Goal: Communication & Community: Share content

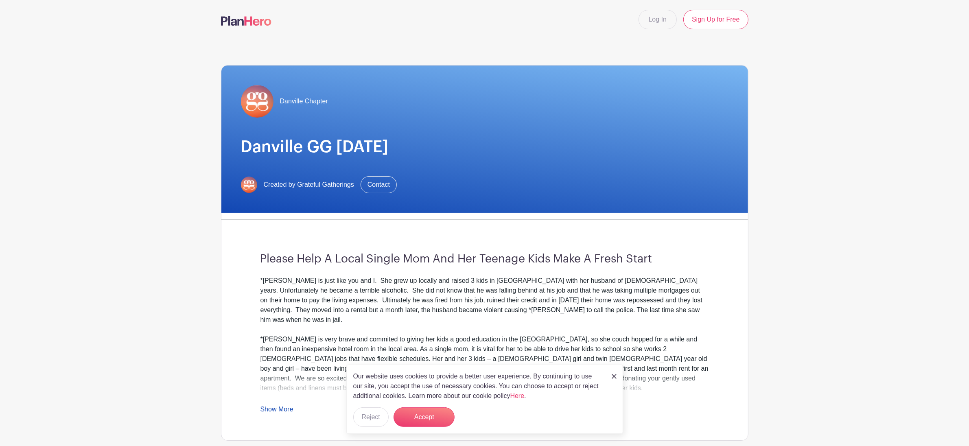
click at [613, 376] on img at bounding box center [614, 376] width 5 height 5
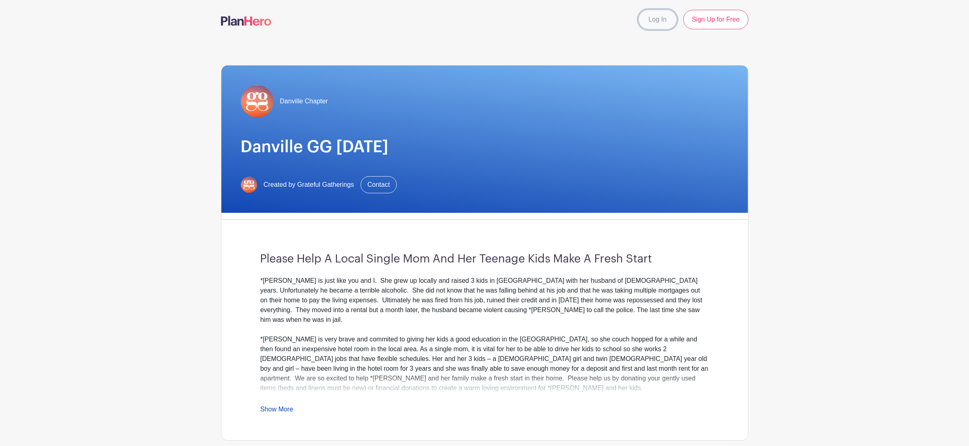
click at [665, 21] on link "Log In" at bounding box center [658, 20] width 38 height 20
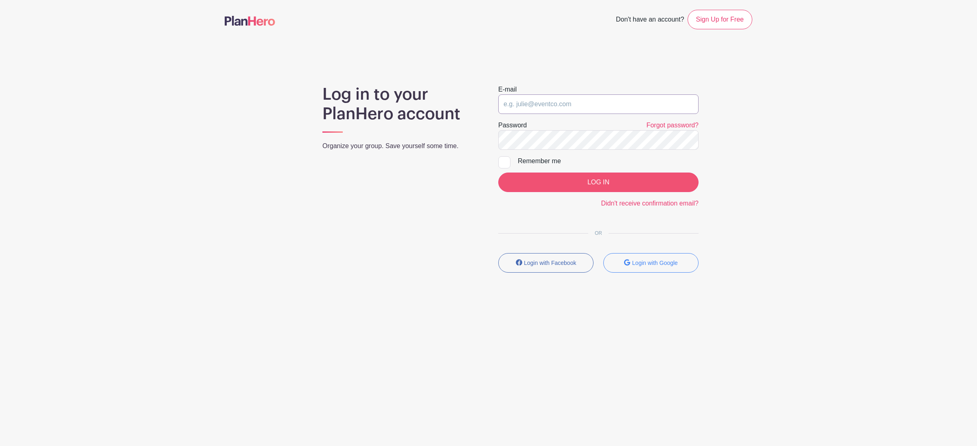
type input "[EMAIL_ADDRESS][DOMAIN_NAME]"
click at [421, 232] on div "Log in to your PlanHero account Organize your group. Save yourself some time." at bounding box center [401, 182] width 176 height 195
click at [574, 185] on input "LOG IN" at bounding box center [598, 183] width 200 height 20
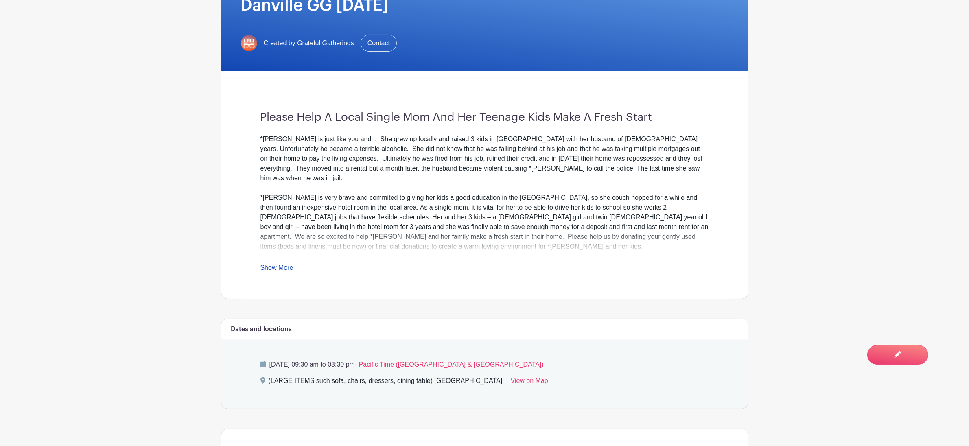
scroll to position [178, 0]
click at [272, 268] on link "Show More" at bounding box center [277, 270] width 33 height 10
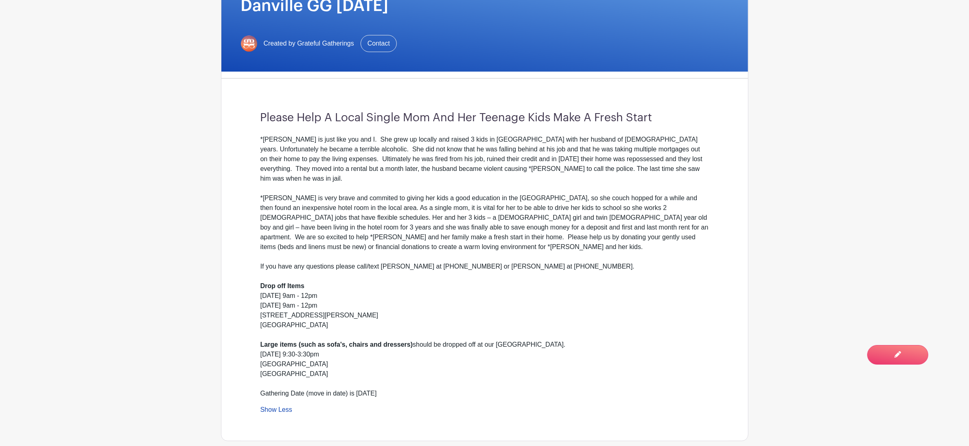
scroll to position [358, 0]
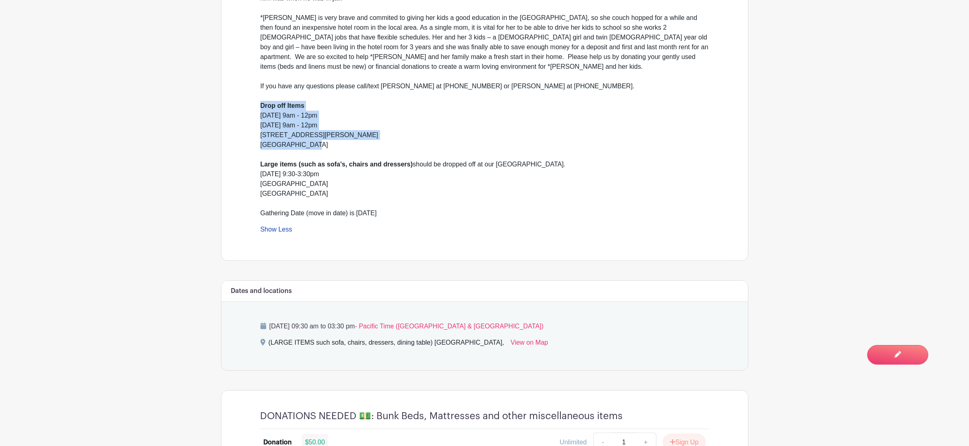
drag, startPoint x: 313, startPoint y: 134, endPoint x: 261, endPoint y: 96, distance: 64.0
click at [261, 97] on div "If you have any questions please call/text Christy Watson at 925-788-4706 or Kr…" at bounding box center [485, 145] width 449 height 147
copy div "Drop off Items Sat. Sept 13th 9am - 12pm Sun. Sept 14th 9am - 12pm 153 Smith Ro…"
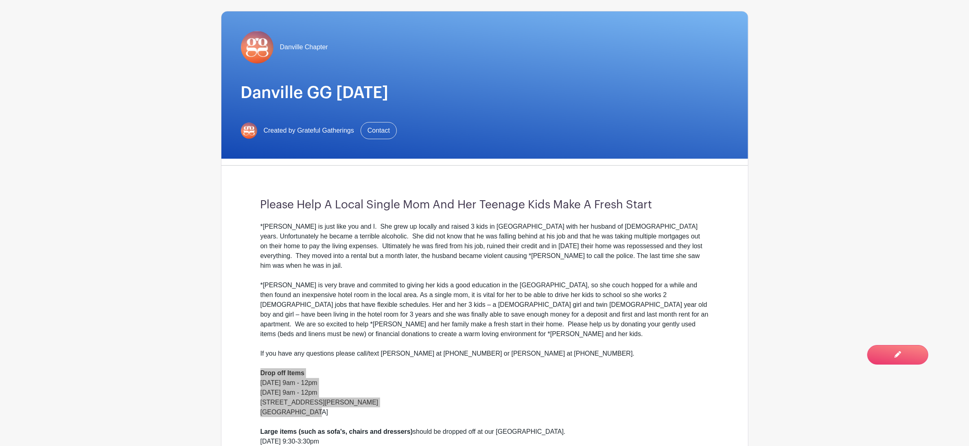
scroll to position [0, 0]
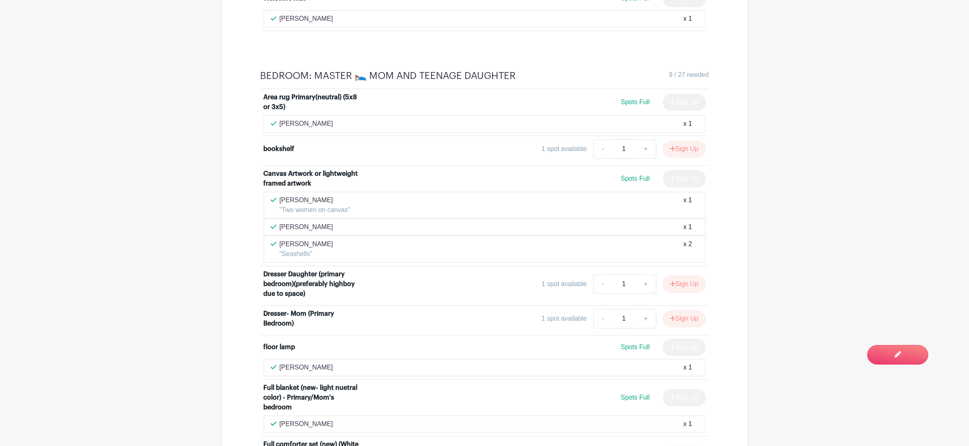
scroll to position [2399, 0]
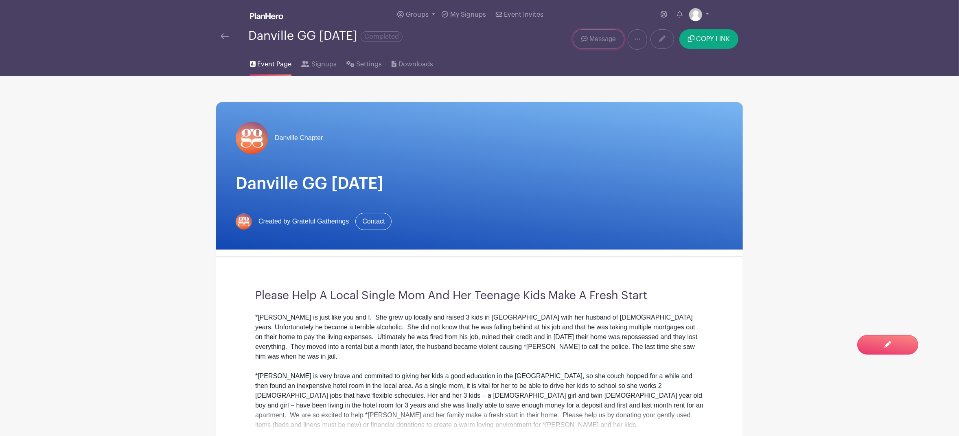
click at [601, 44] on span "Message" at bounding box center [603, 39] width 26 height 10
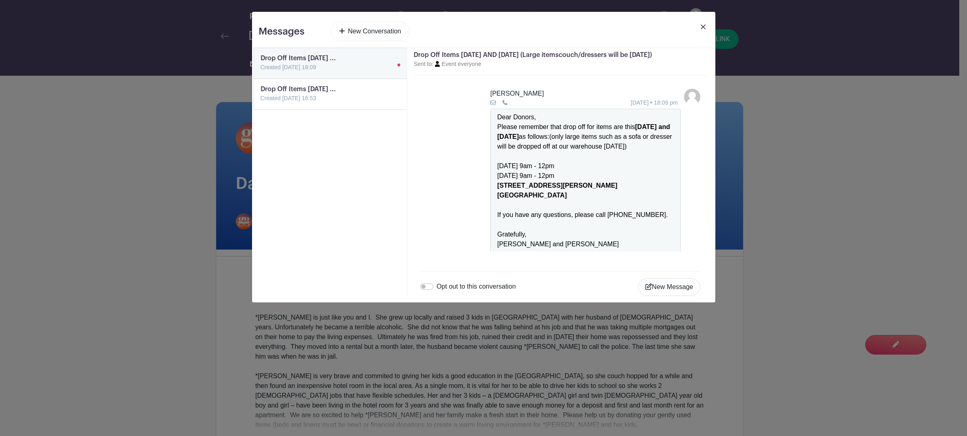
scroll to position [11, 0]
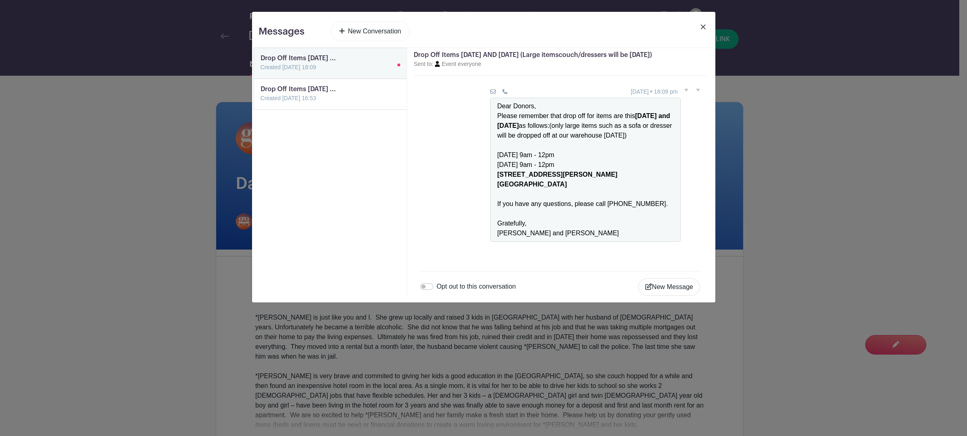
click at [703, 27] on img at bounding box center [703, 26] width 5 height 5
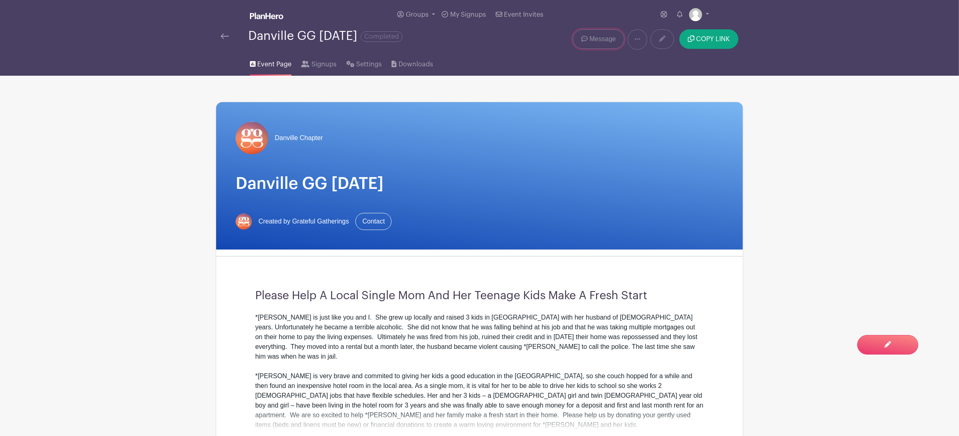
click at [599, 41] on span "Message" at bounding box center [603, 39] width 26 height 10
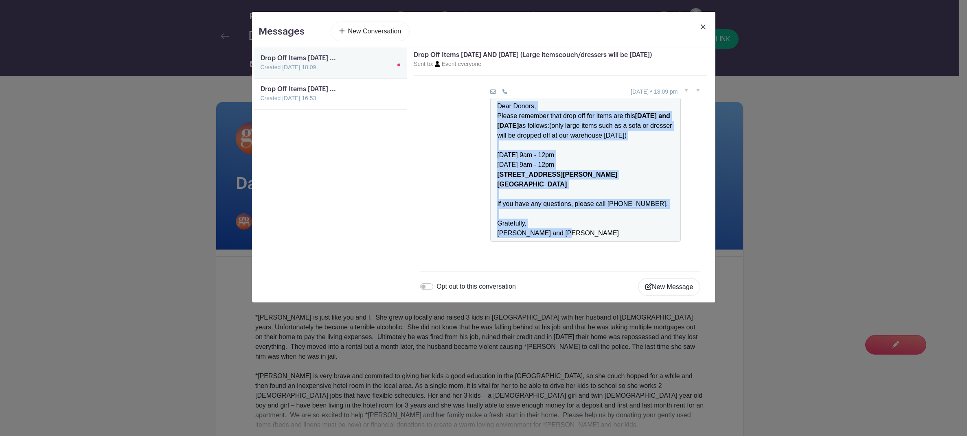
drag, startPoint x: 560, startPoint y: 234, endPoint x: 493, endPoint y: 109, distance: 141.9
click at [493, 109] on div "Dear Donors, Please remember that drop off for items are this Saturday and Sund…" at bounding box center [585, 170] width 191 height 144
copy div "Dear Donors, Please remember that drop off for items are this Saturday and Sund…"
click at [686, 289] on button "New Message" at bounding box center [669, 287] width 62 height 18
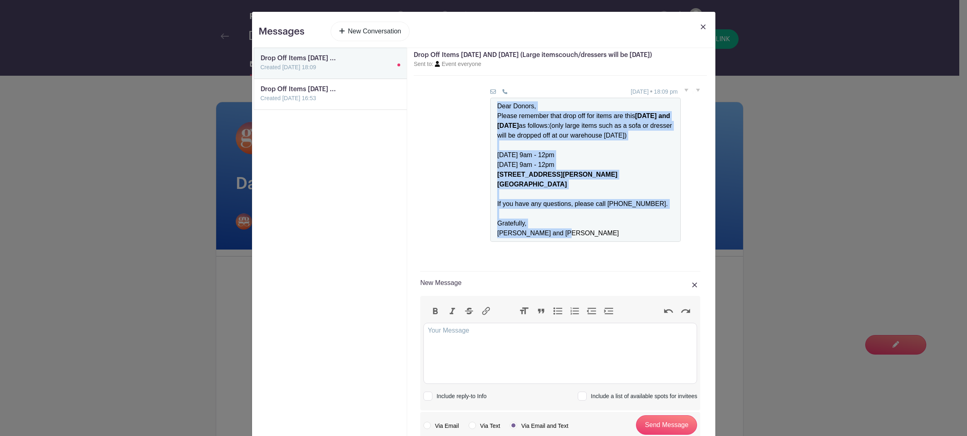
click at [701, 26] on img at bounding box center [703, 26] width 5 height 5
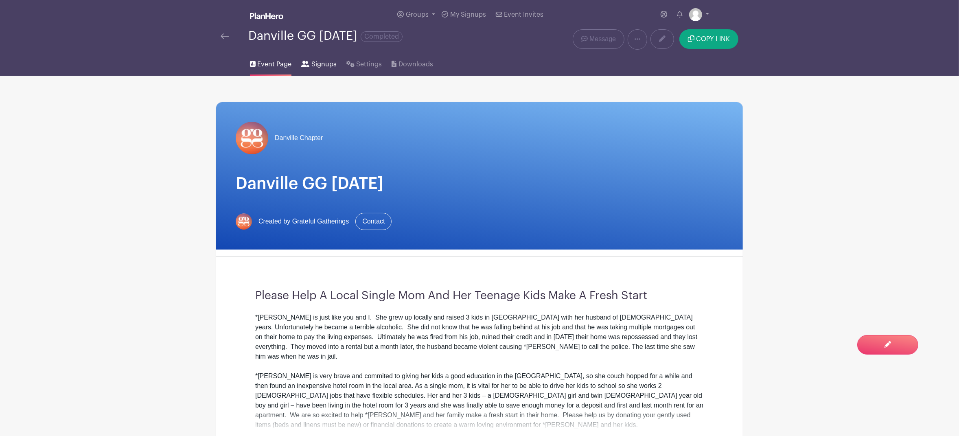
click at [319, 67] on span "Signups" at bounding box center [323, 64] width 25 height 10
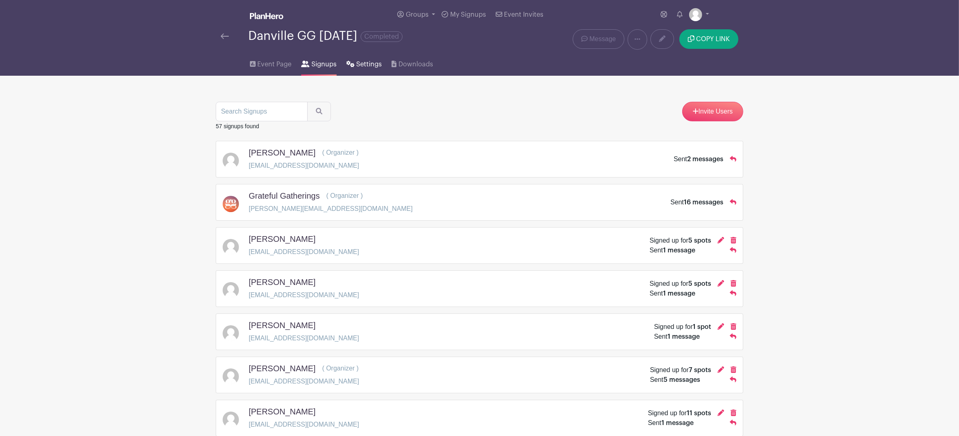
click at [367, 67] on span "Settings" at bounding box center [369, 64] width 26 height 10
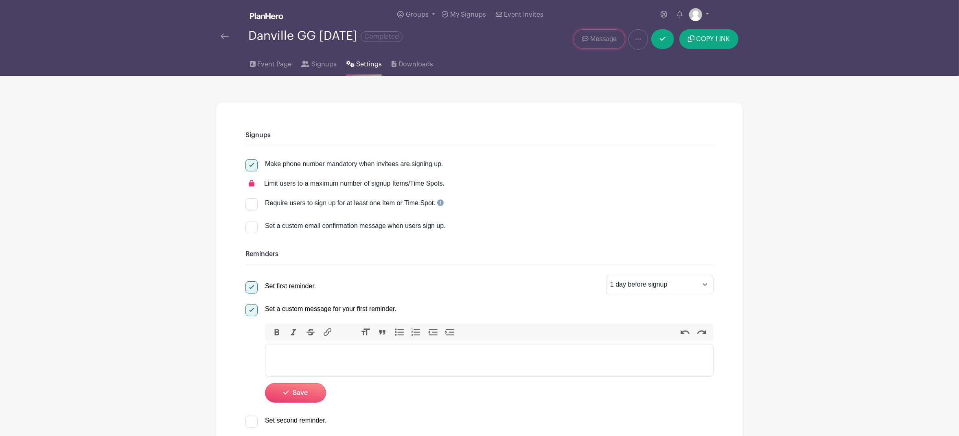
click at [594, 43] on span "Message" at bounding box center [603, 39] width 26 height 10
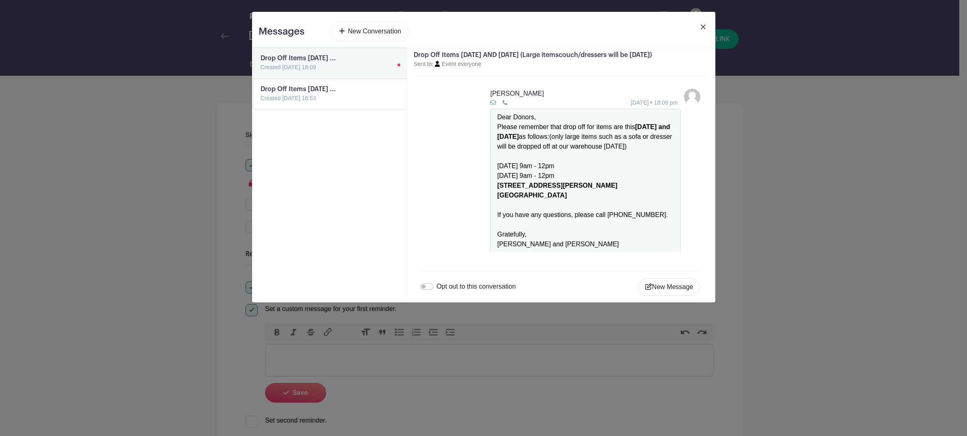
scroll to position [11, 0]
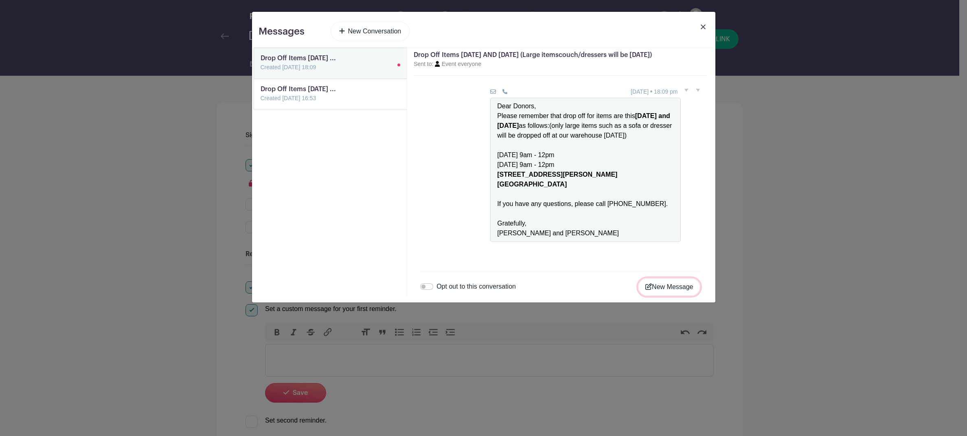
click at [688, 291] on button "New Message" at bounding box center [669, 287] width 62 height 18
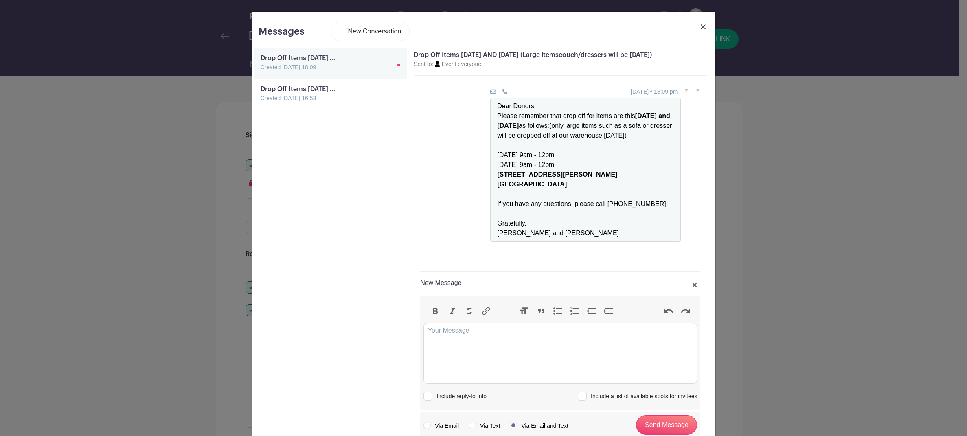
click at [701, 27] on img at bounding box center [703, 26] width 5 height 5
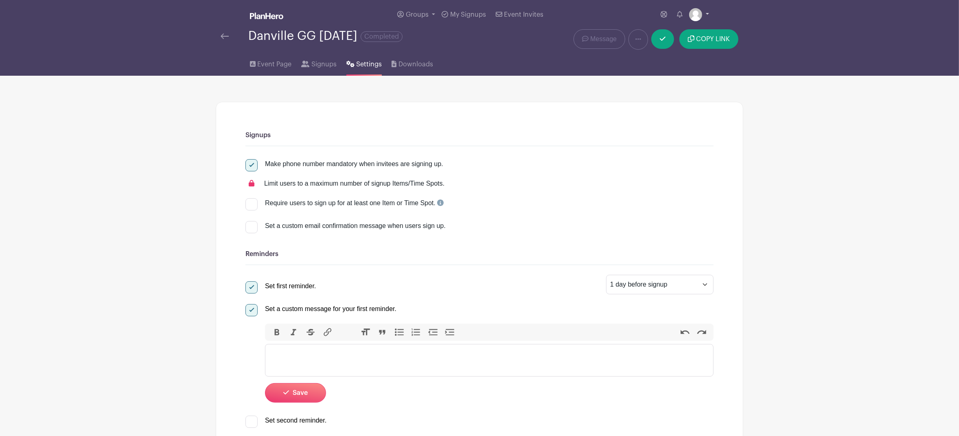
click at [700, 19] on img at bounding box center [695, 14] width 13 height 13
click at [595, 42] on span "Message" at bounding box center [603, 39] width 26 height 10
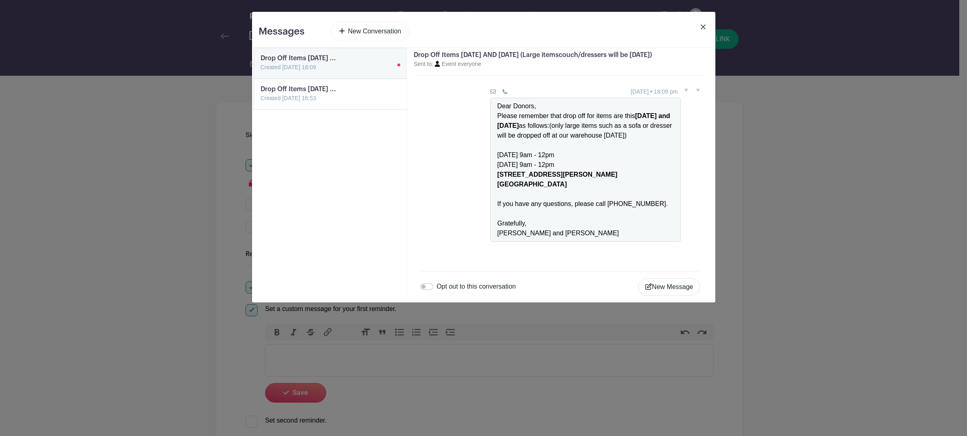
click at [702, 28] on img at bounding box center [703, 26] width 5 height 5
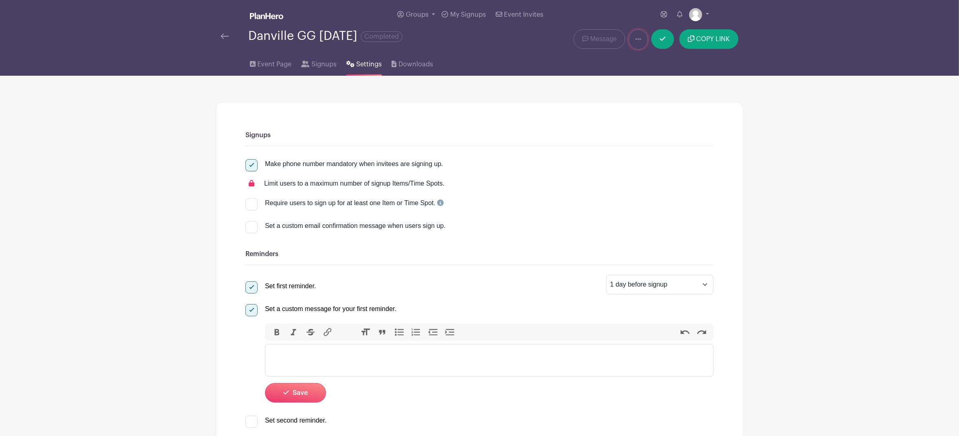
click at [634, 41] on link at bounding box center [639, 39] width 20 height 20
click at [594, 44] on span "Message" at bounding box center [603, 39] width 26 height 10
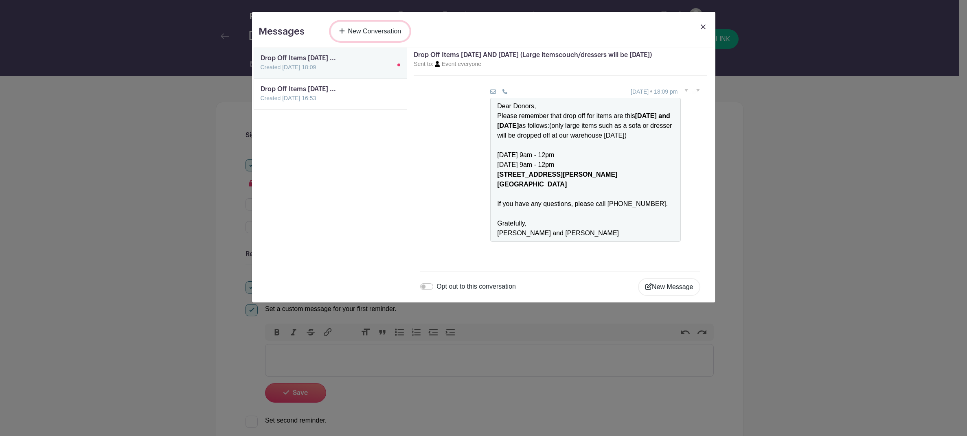
click at [381, 30] on link "New Conversation" at bounding box center [370, 32] width 79 height 20
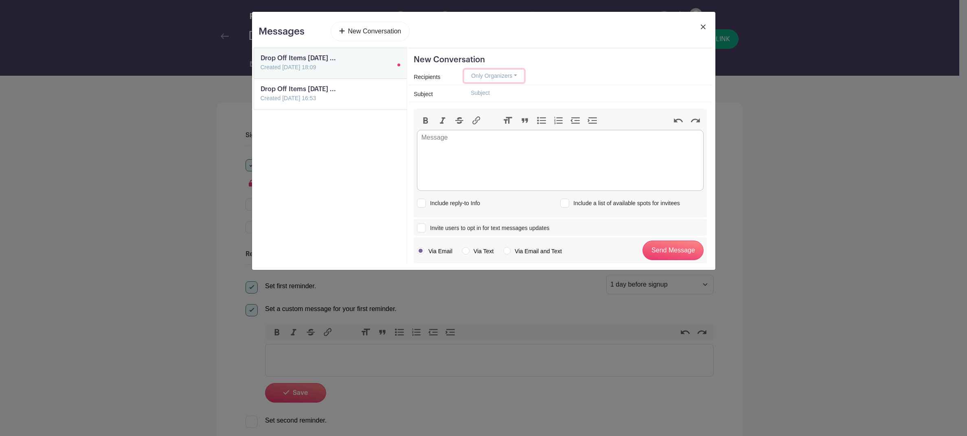
click at [516, 75] on button "Only Organizers" at bounding box center [494, 76] width 60 height 13
click at [486, 154] on link "Everyone" at bounding box center [505, 152] width 81 height 12
click at [537, 96] on input "text" at bounding box center [585, 93] width 243 height 13
drag, startPoint x: 585, startPoint y: 91, endPoint x: 719, endPoint y: 102, distance: 134.8
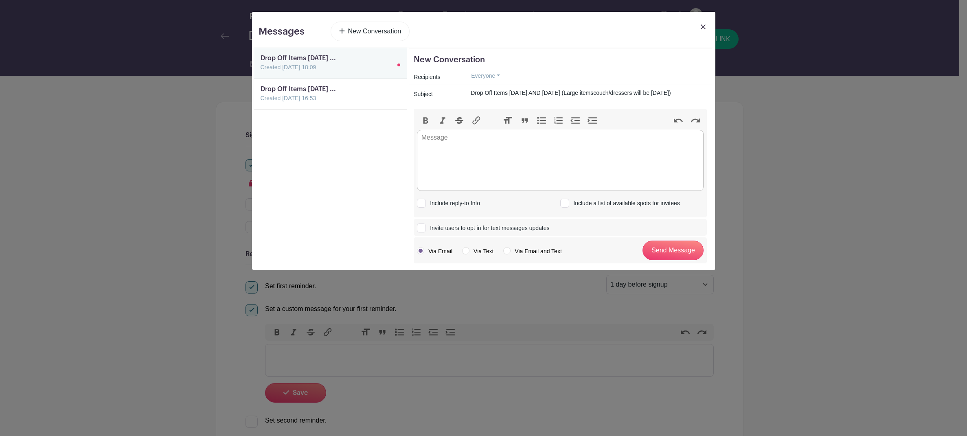
click at [719, 102] on div "Messages New Conversation Drop Off Items on SATURDAY ... Created 10 Sep 2025, 1…" at bounding box center [483, 218] width 967 height 436
click at [523, 154] on trix-editor at bounding box center [560, 160] width 287 height 61
click at [471, 93] on input "Drop Off Items on SATURDAY AND SUNDAY" at bounding box center [585, 93] width 243 height 13
type input "Reminder: Drop Off Items on SATURDAY AND SUNDAY"
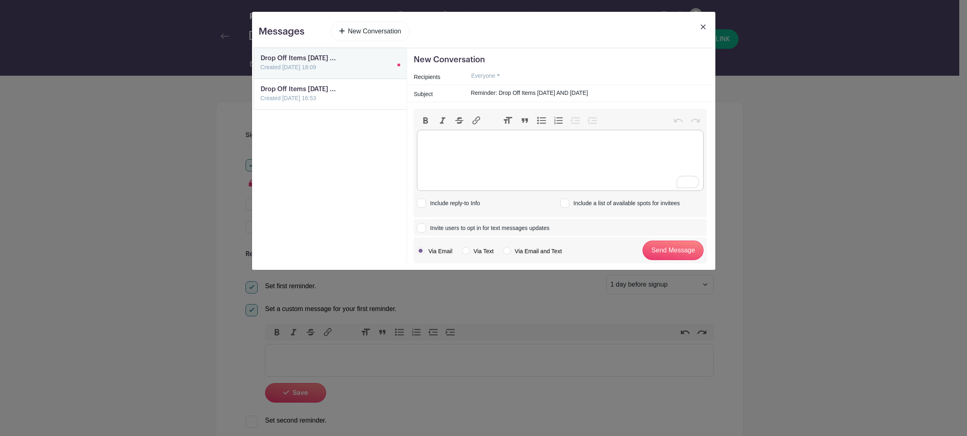
click at [447, 144] on trix-editor at bounding box center [560, 160] width 287 height 61
paste trix-editor "<div>Dear Donors,<br>Please remember that drop off for items are this <strong>S…"
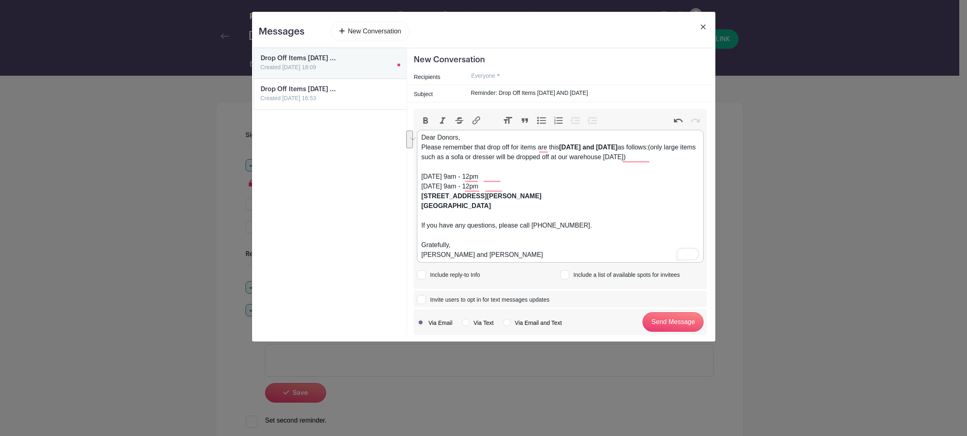
drag, startPoint x: 658, startPoint y: 160, endPoint x: 661, endPoint y: 150, distance: 10.9
click at [661, 150] on div "Dear Donors, Please remember that drop off for items are this Saturday and Sund…" at bounding box center [560, 196] width 278 height 127
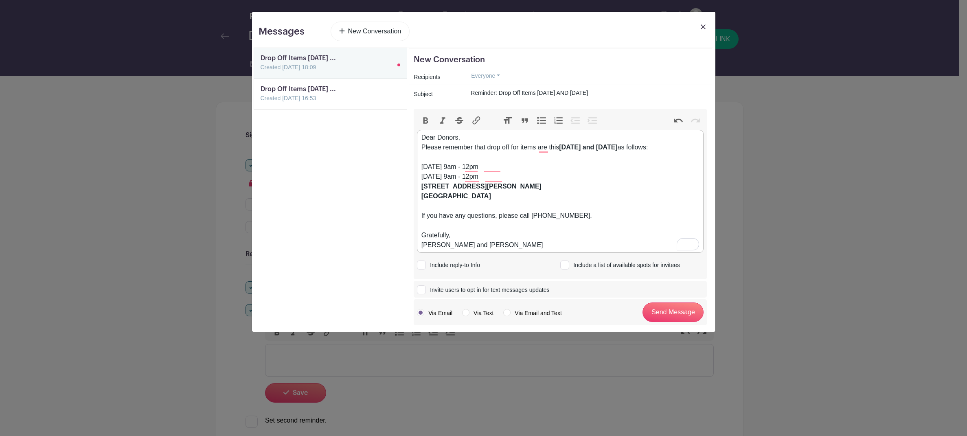
click at [473, 150] on div "Dear Donors, Please remember that drop off for items are this Saturday and Sund…" at bounding box center [560, 191] width 278 height 117
click at [514, 195] on div "Dear Donors, Please remember that drop off for items are this Saturday and Sund…" at bounding box center [560, 191] width 278 height 117
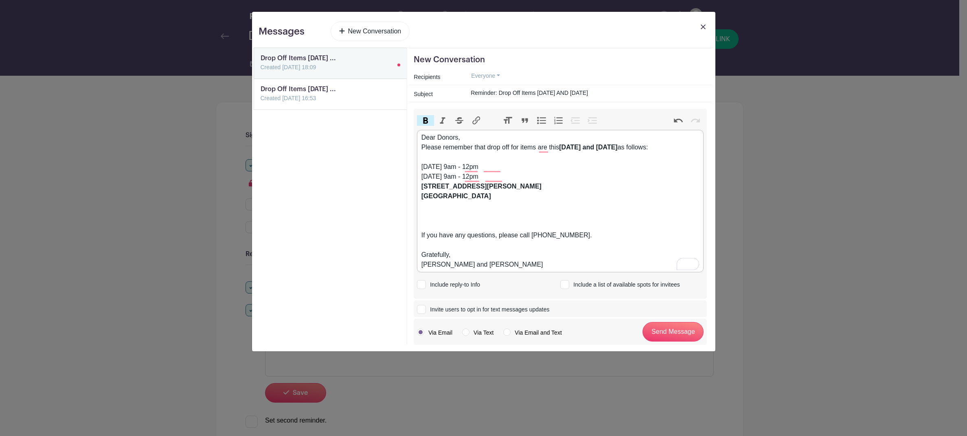
click at [426, 120] on button "Bold" at bounding box center [425, 120] width 17 height 11
click at [423, 215] on div "Dear Donors, Please remember that drop off for items are this Saturday and Sund…" at bounding box center [560, 201] width 278 height 137
drag, startPoint x: 541, startPoint y: 215, endPoint x: 544, endPoint y: 219, distance: 4.4
click at [544, 219] on div "Dear Donors, Please remember that drop off for items are this Saturday and Sund…" at bounding box center [560, 201] width 278 height 137
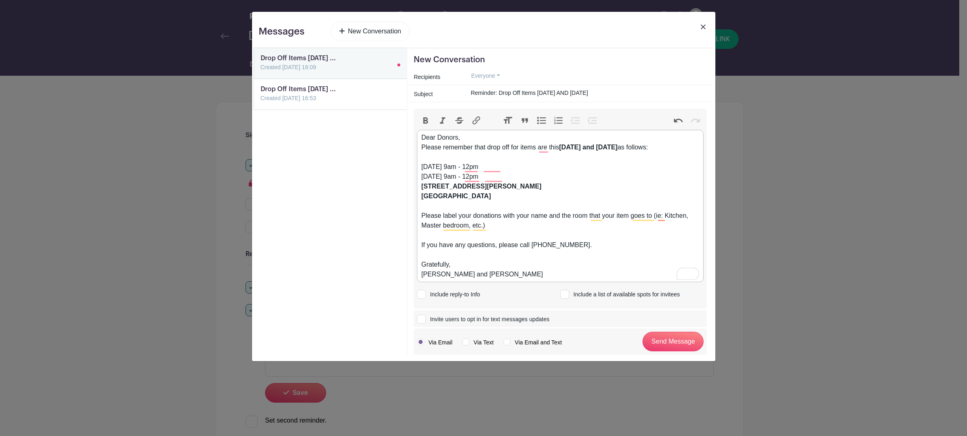
click at [583, 246] on div "Dear Donors, Please remember that drop off for items are this Saturday and Sund…" at bounding box center [560, 206] width 278 height 147
drag, startPoint x: 442, startPoint y: 215, endPoint x: 501, endPoint y: 218, distance: 59.5
click at [501, 218] on div "Dear Donors, Please remember that drop off for items are this Saturday and Sund…" at bounding box center [560, 206] width 278 height 147
click at [427, 121] on button "Bold" at bounding box center [425, 120] width 17 height 11
click at [539, 267] on div "Dear Donors, Please remember that drop off for items are this Saturday and Sund…" at bounding box center [560, 206] width 278 height 147
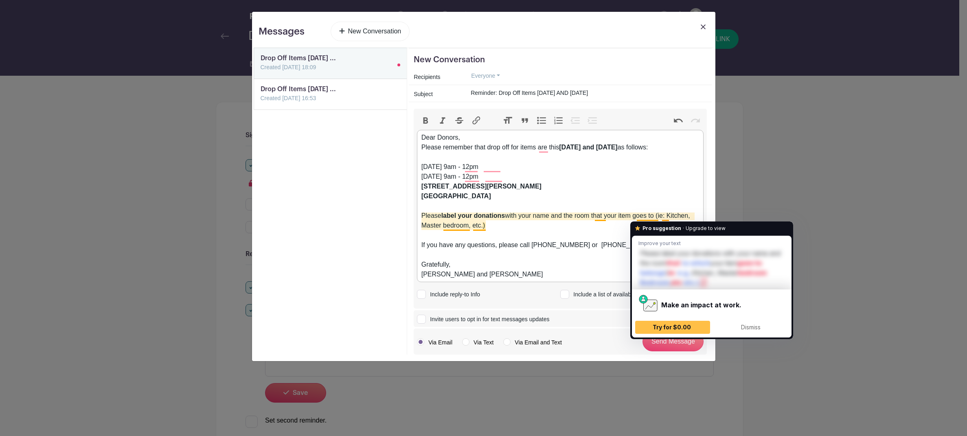
click at [649, 216] on div "Dear Donors, Please remember that drop off for items are this Saturday and Sund…" at bounding box center [560, 206] width 278 height 147
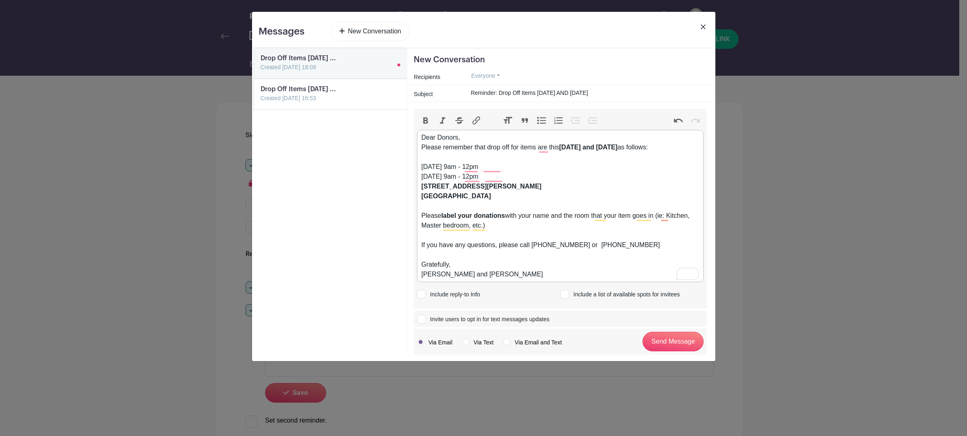
click at [493, 230] on div "Dear Donors, Please remember that drop off for items are this Saturday and Sund…" at bounding box center [560, 206] width 278 height 147
type trix-editor "<div>Dear Donors,<br>Please remember that drop off for items are this <strong>S…"
click at [508, 343] on label "Via Email and Text" at bounding box center [532, 342] width 58 height 8
radio input "true"
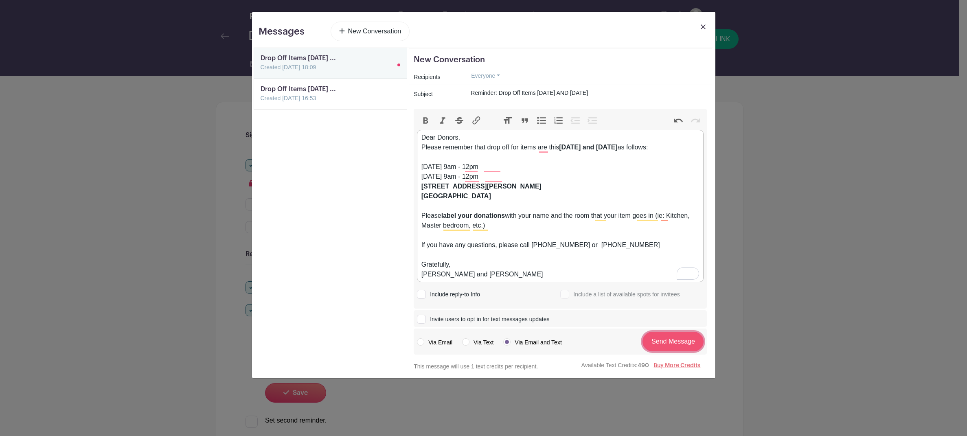
click at [669, 344] on input "Send Message" at bounding box center [672, 342] width 61 height 20
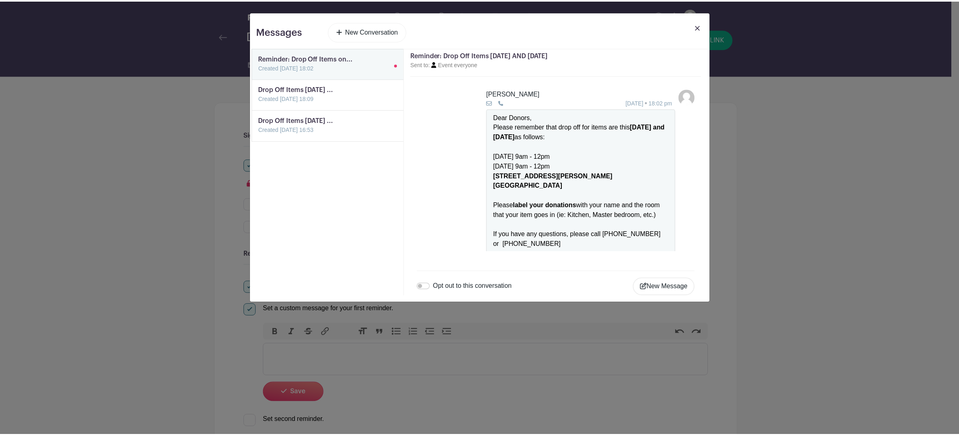
scroll to position [50, 0]
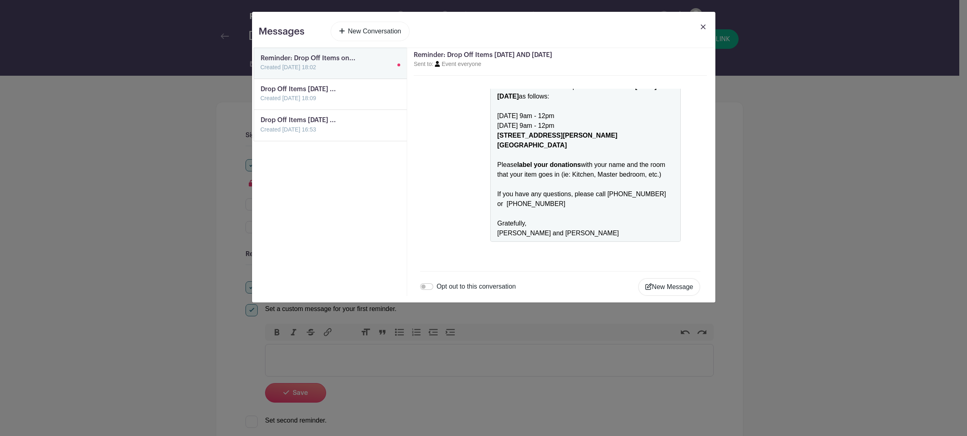
click at [703, 28] on img at bounding box center [703, 26] width 5 height 5
